Goal: Transaction & Acquisition: Purchase product/service

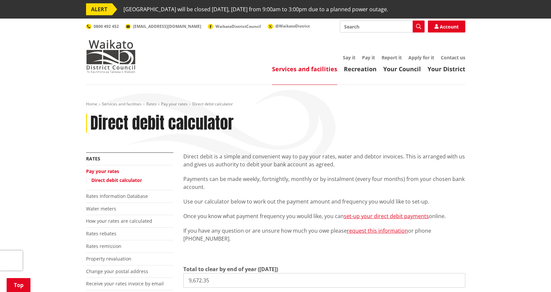
scroll to position [99, 0]
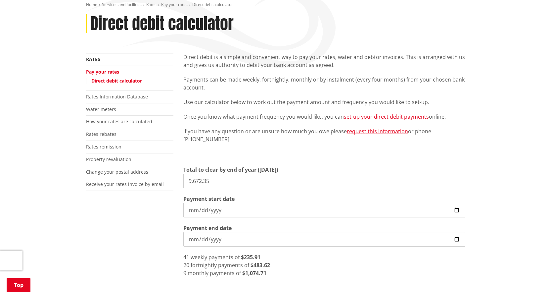
click at [102, 69] on link "Pay your rates" at bounding box center [102, 72] width 33 height 6
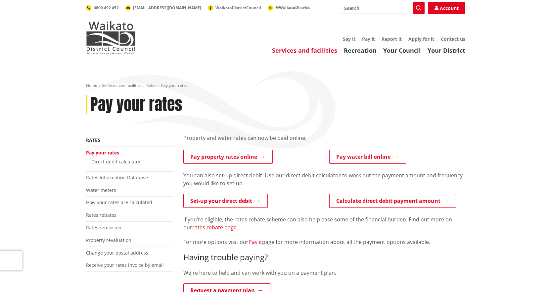
click at [254, 242] on link "Pay it" at bounding box center [256, 241] width 14 height 7
